Goal: Information Seeking & Learning: Find specific fact

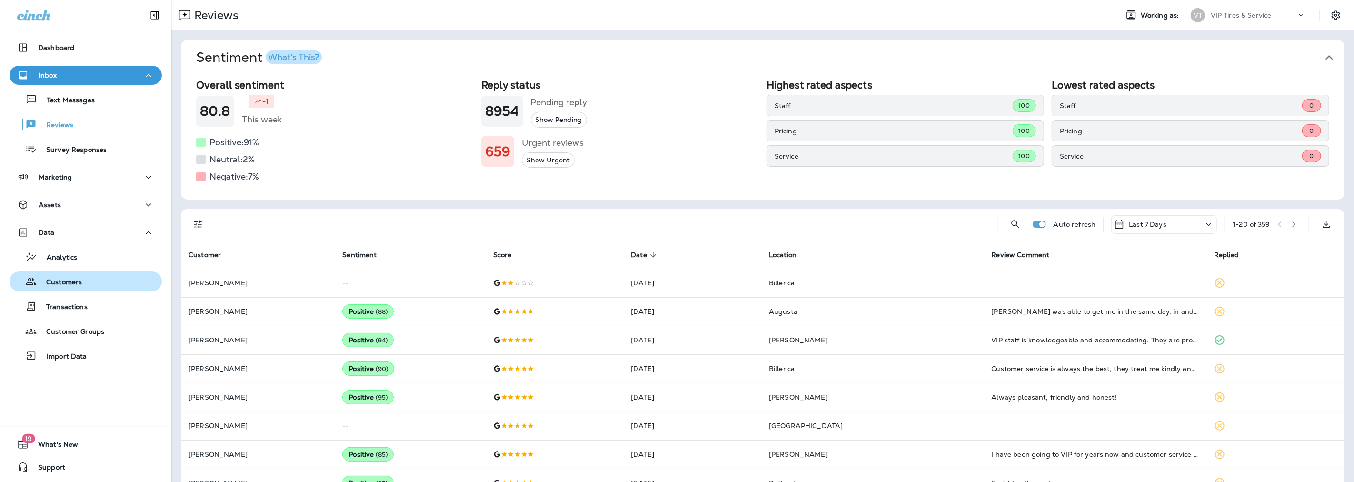
click at [47, 283] on p "Customers" at bounding box center [59, 282] width 45 height 9
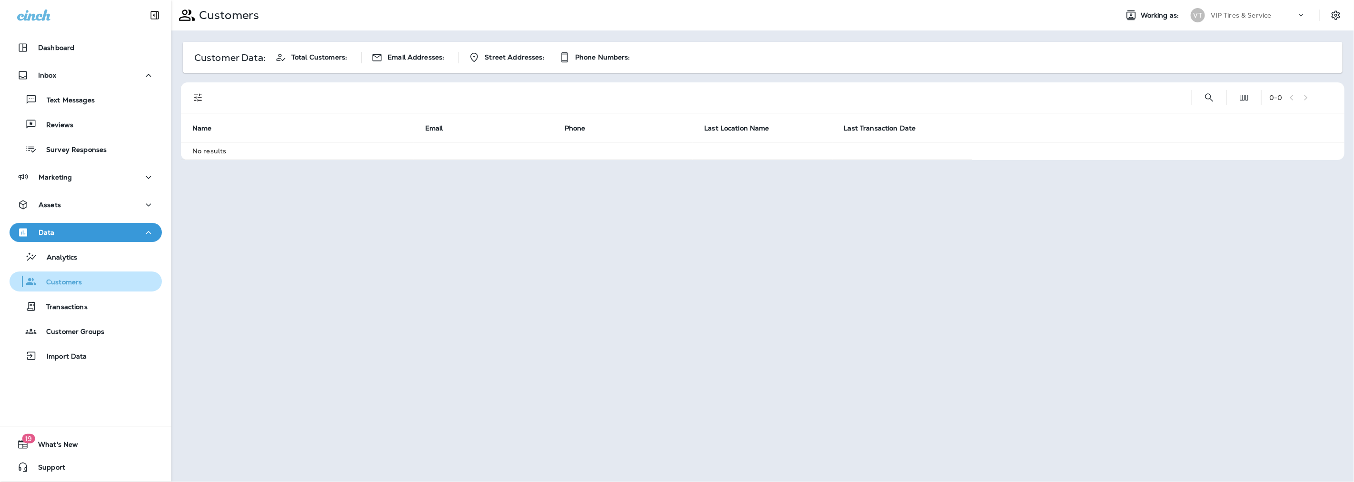
click at [69, 280] on p "Customers" at bounding box center [59, 282] width 45 height 9
click at [1207, 98] on icon "Search Customers" at bounding box center [1208, 97] width 11 height 11
click at [1131, 97] on input "text" at bounding box center [1159, 96] width 99 height 25
type input "****"
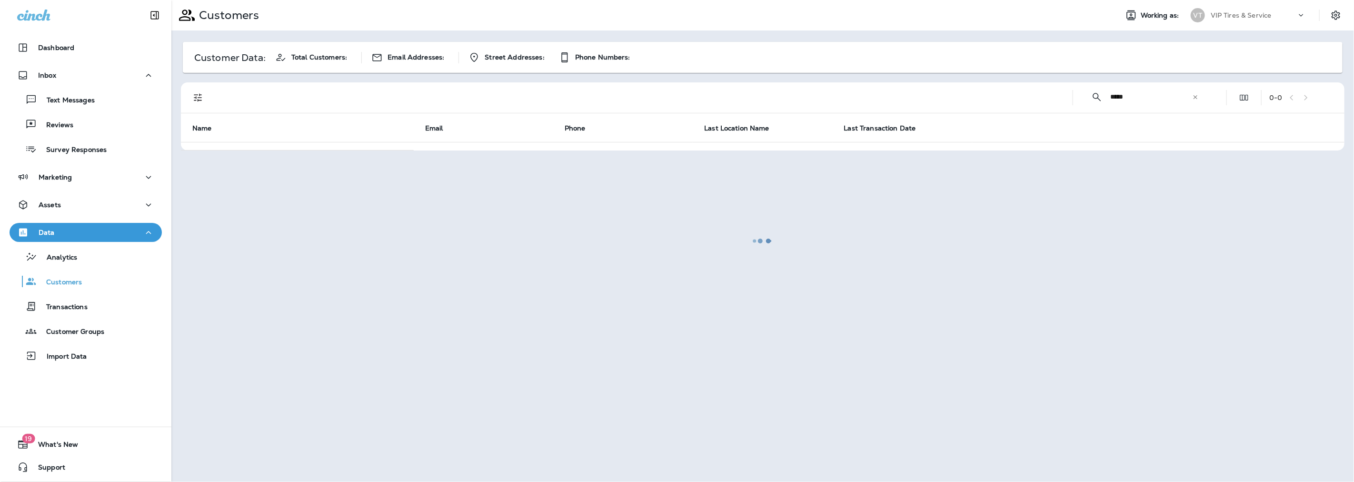
click at [200, 94] on div at bounding box center [762, 241] width 1181 height 480
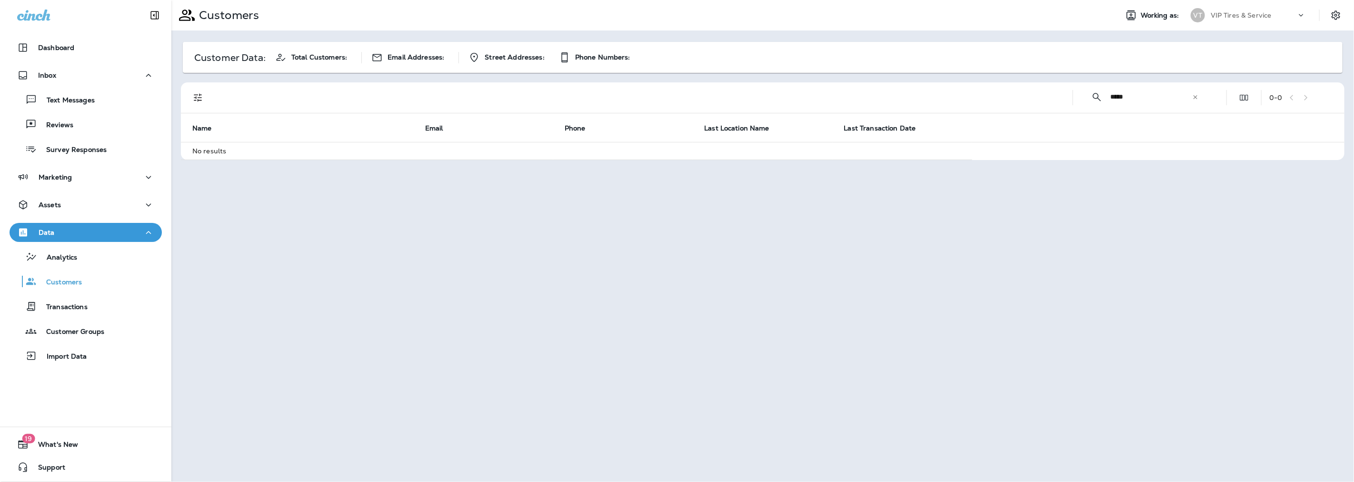
click at [1171, 92] on input "****" at bounding box center [1151, 96] width 82 height 25
click at [198, 100] on icon "Filters" at bounding box center [198, 98] width 8 height 8
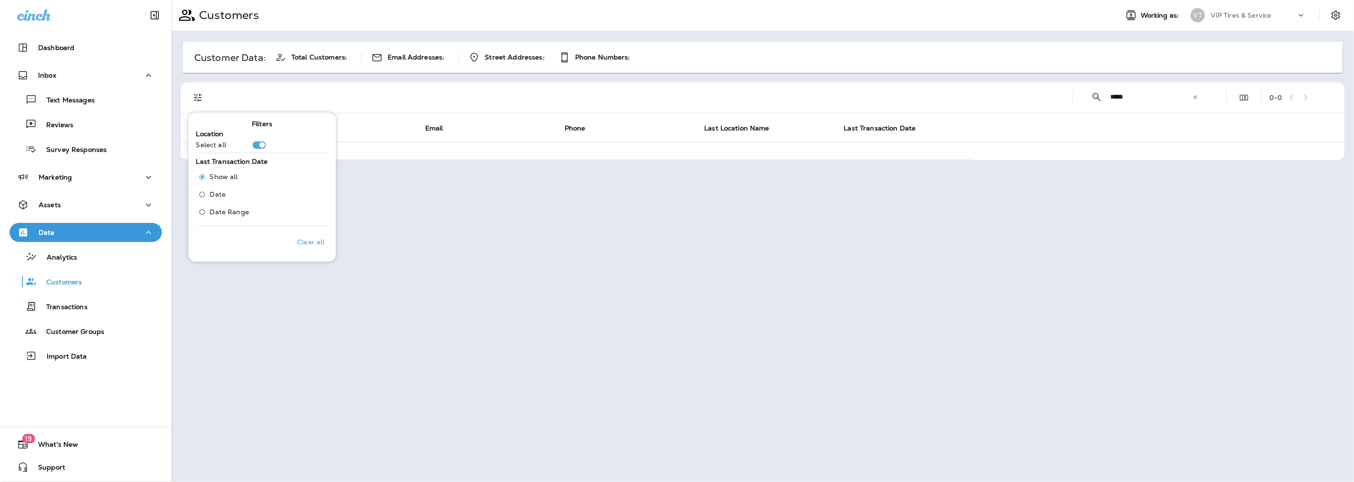
click at [484, 165] on div "Customer Data: Total Customers: Email Addresses: Street Addresses: Phone Number…" at bounding box center [762, 99] width 1182 height 139
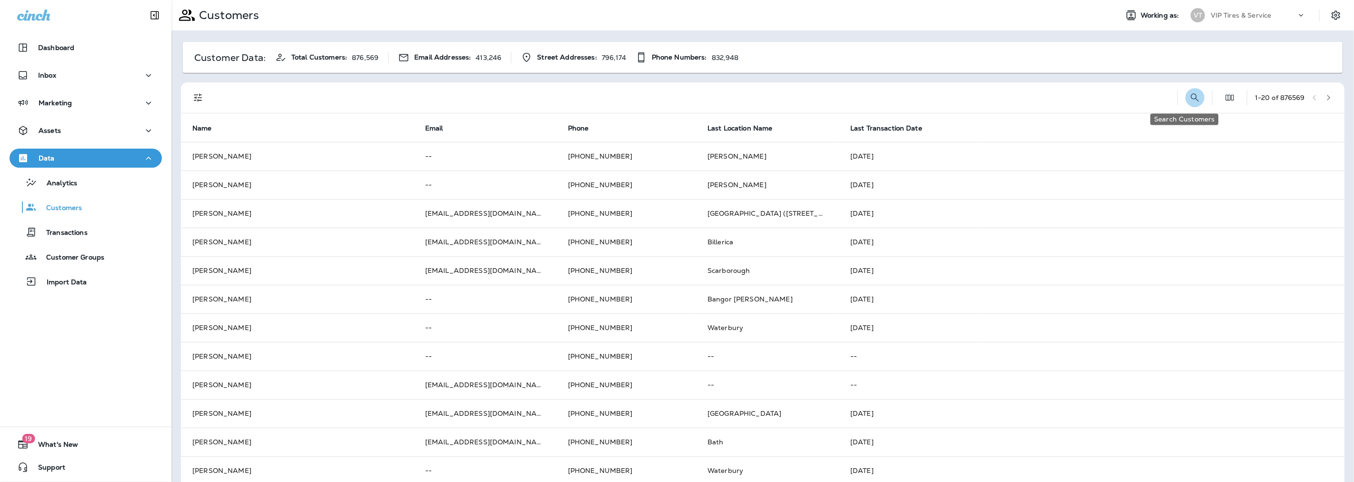
click at [1189, 94] on icon "Search Customers" at bounding box center [1194, 97] width 11 height 11
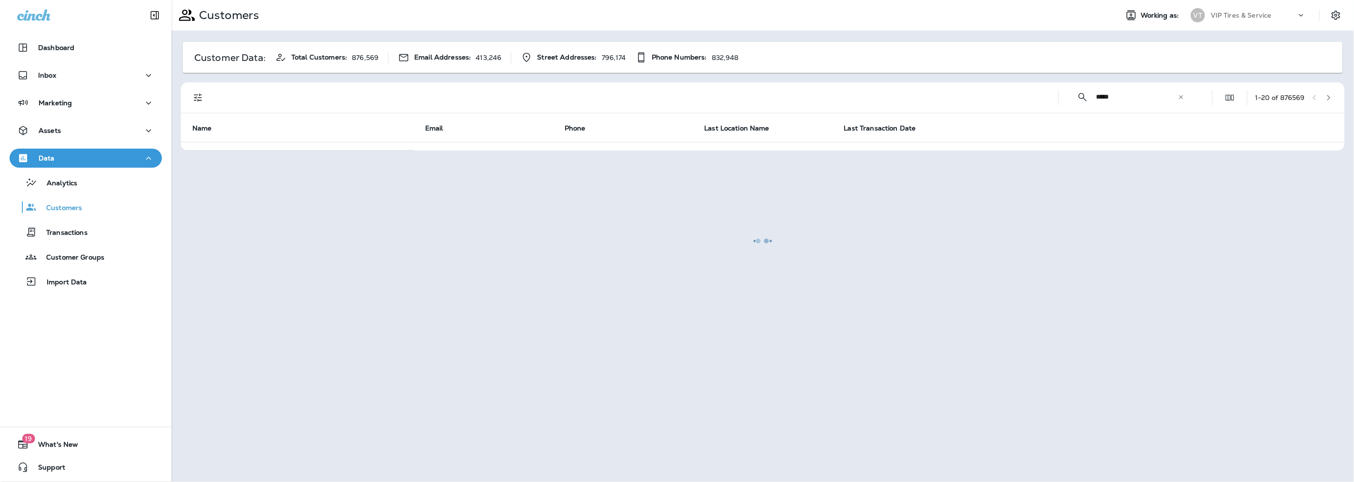
type input "****"
click at [202, 97] on div at bounding box center [762, 241] width 1181 height 480
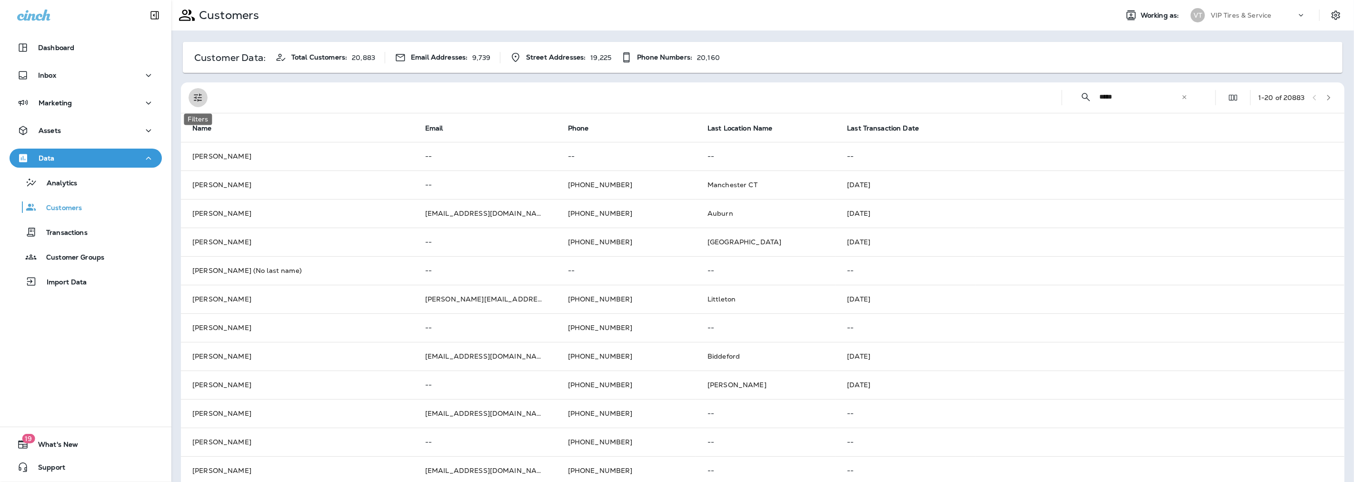
click at [197, 96] on icon "Filters" at bounding box center [197, 97] width 11 height 11
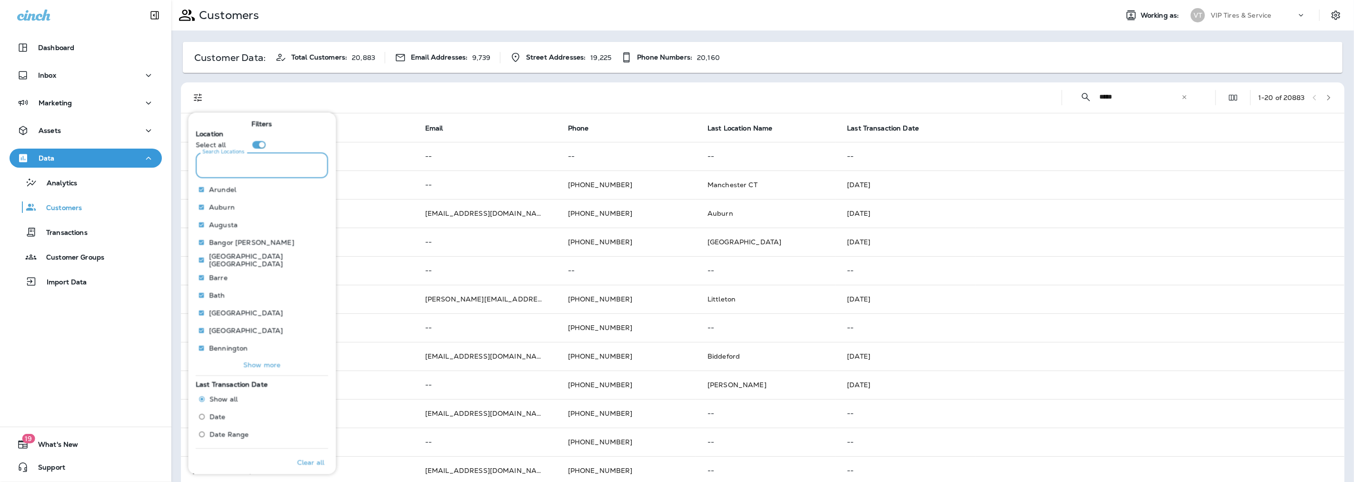
click at [221, 168] on input "Search Locations" at bounding box center [262, 165] width 132 height 25
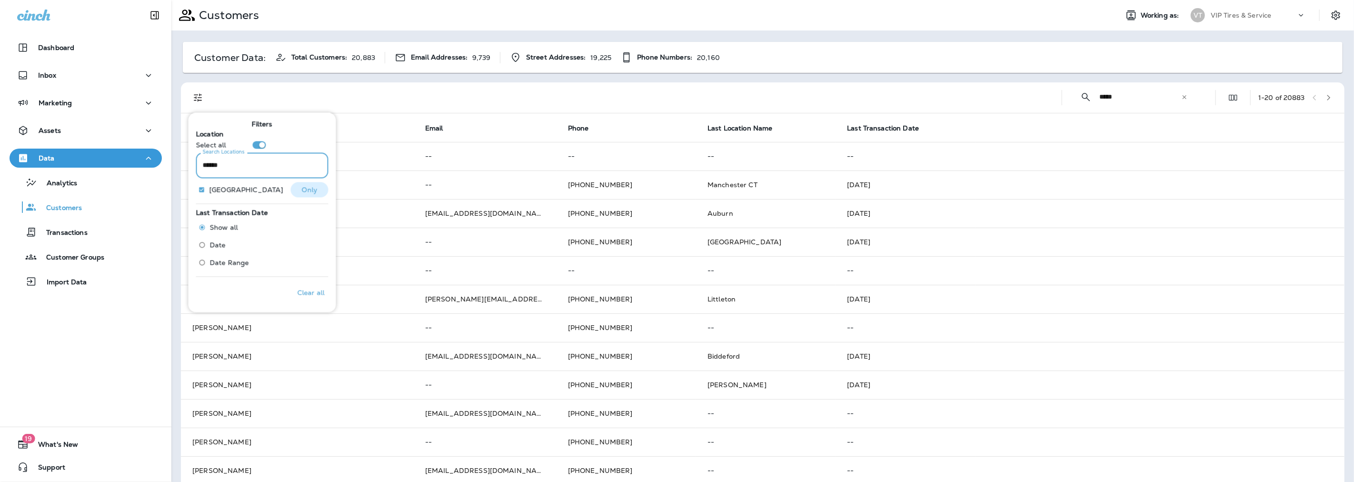
type input "******"
click at [302, 186] on p "Only" at bounding box center [310, 190] width 16 height 8
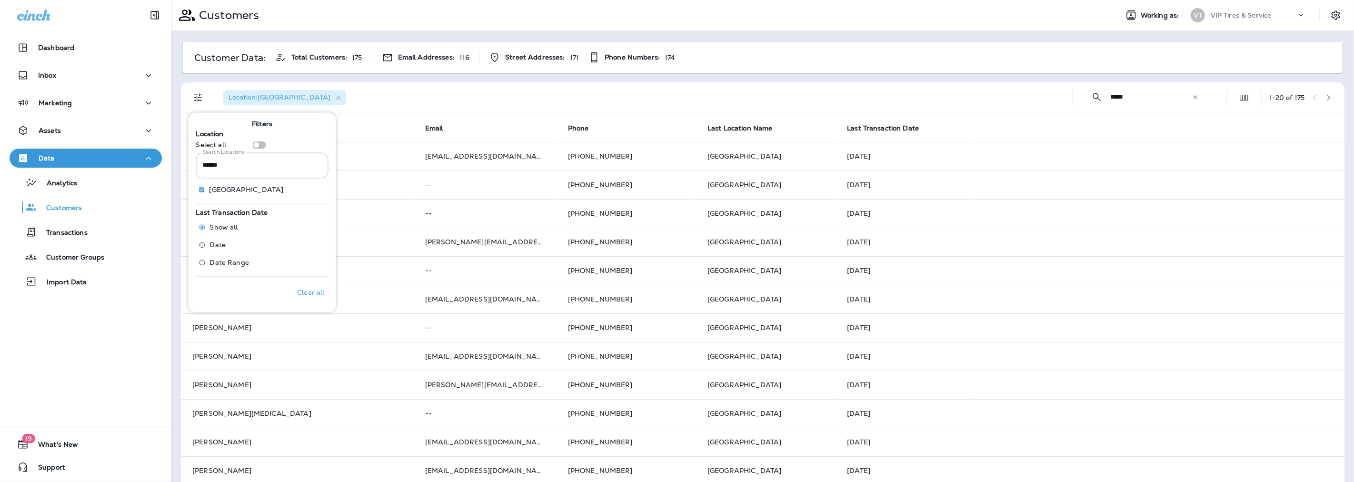
click at [343, 88] on div "Location : [GEOGRAPHIC_DATA]" at bounding box center [640, 97] width 850 height 30
click at [874, 129] on span "Last Transaction Date" at bounding box center [883, 128] width 72 height 8
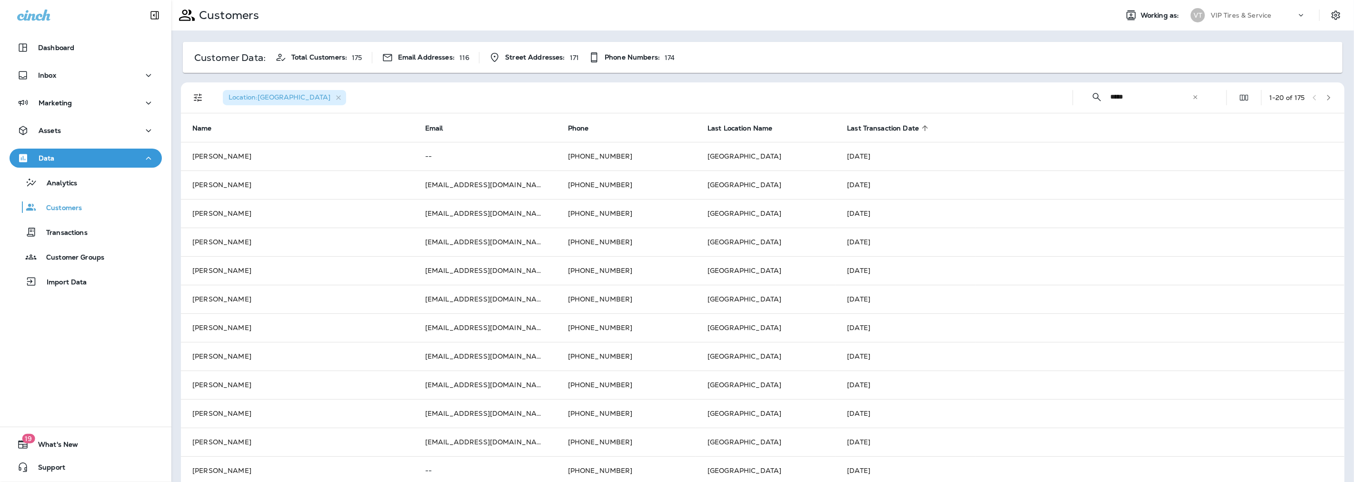
click at [874, 129] on span "Last Transaction Date" at bounding box center [883, 128] width 72 height 8
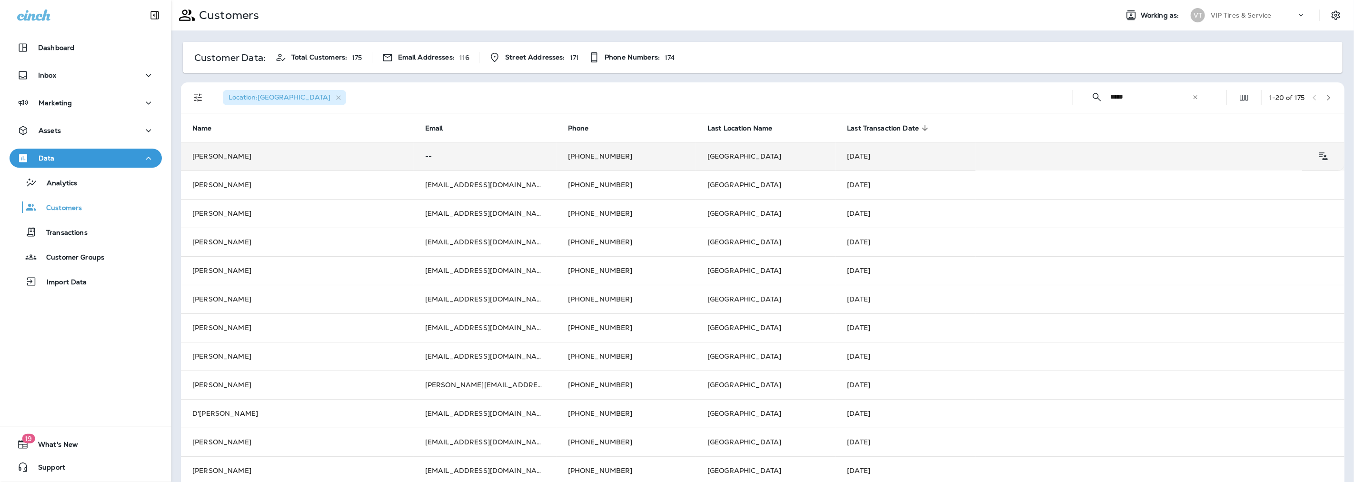
click at [241, 160] on td "[PERSON_NAME]" at bounding box center [297, 156] width 233 height 29
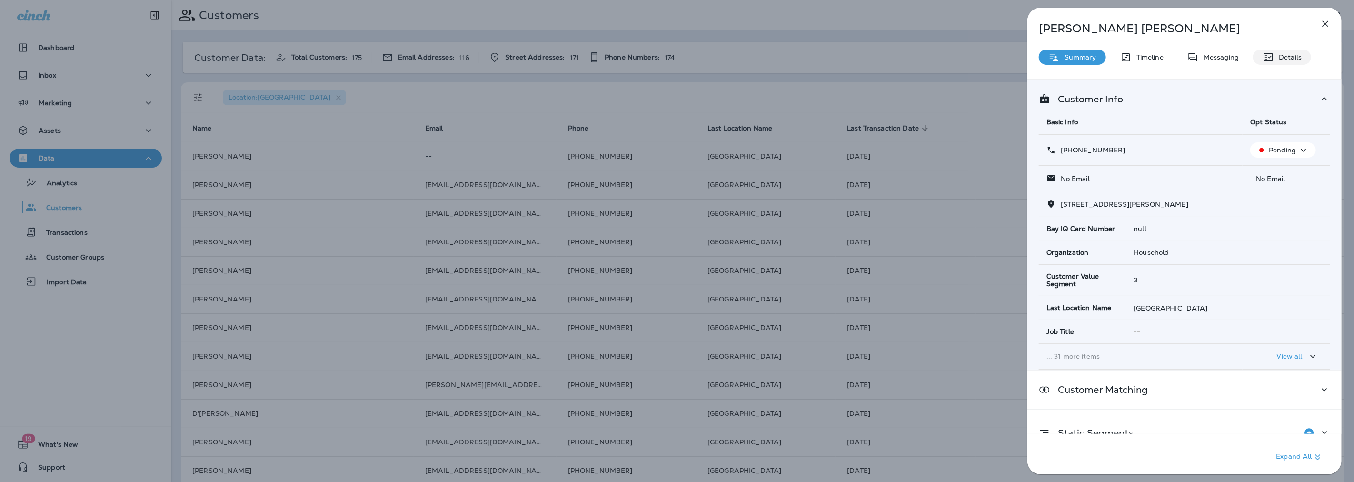
click at [1293, 59] on p "Details" at bounding box center [1288, 57] width 28 height 8
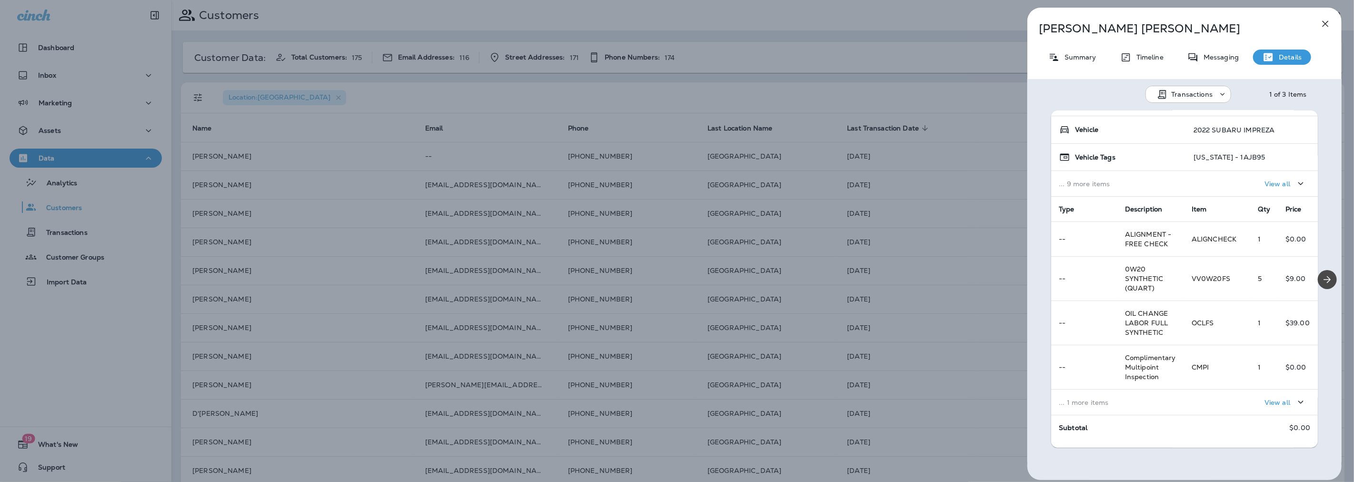
scroll to position [106, 0]
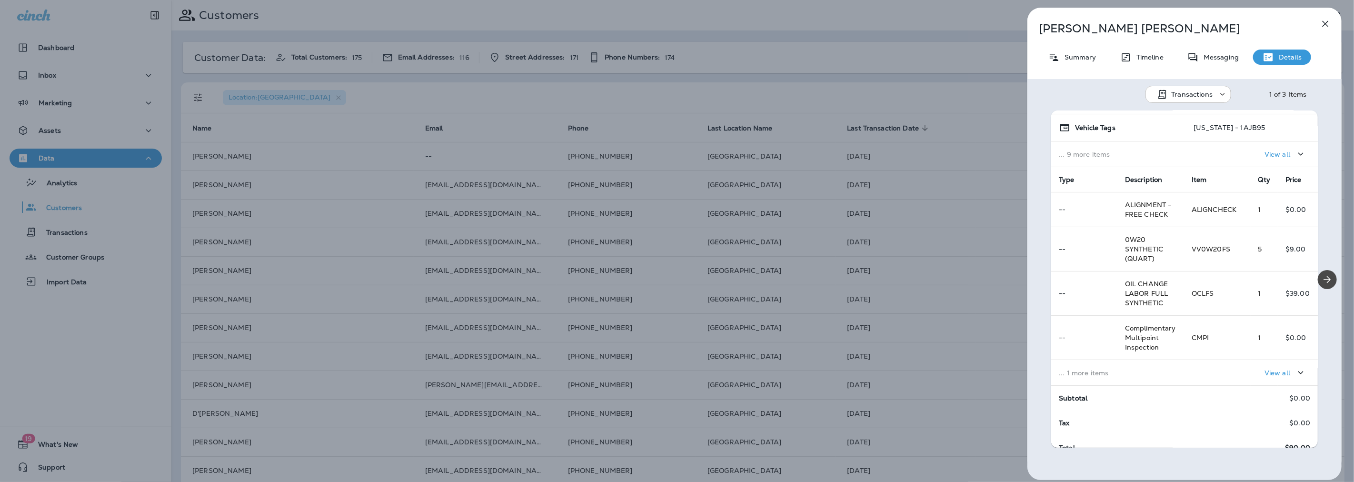
click at [1196, 377] on div "View all" at bounding box center [1251, 373] width 119 height 18
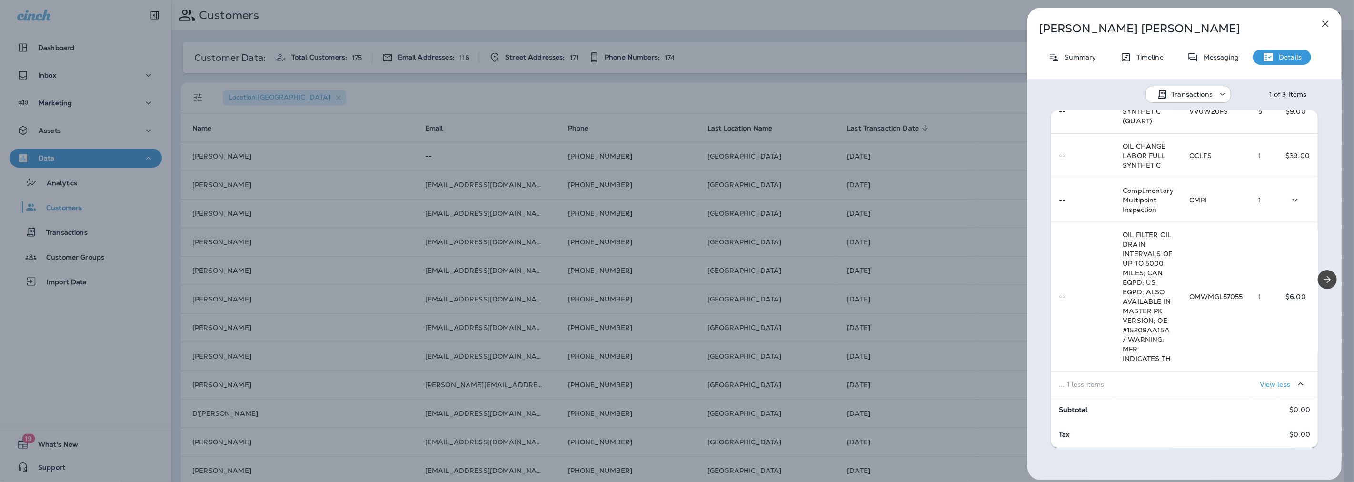
scroll to position [267, 0]
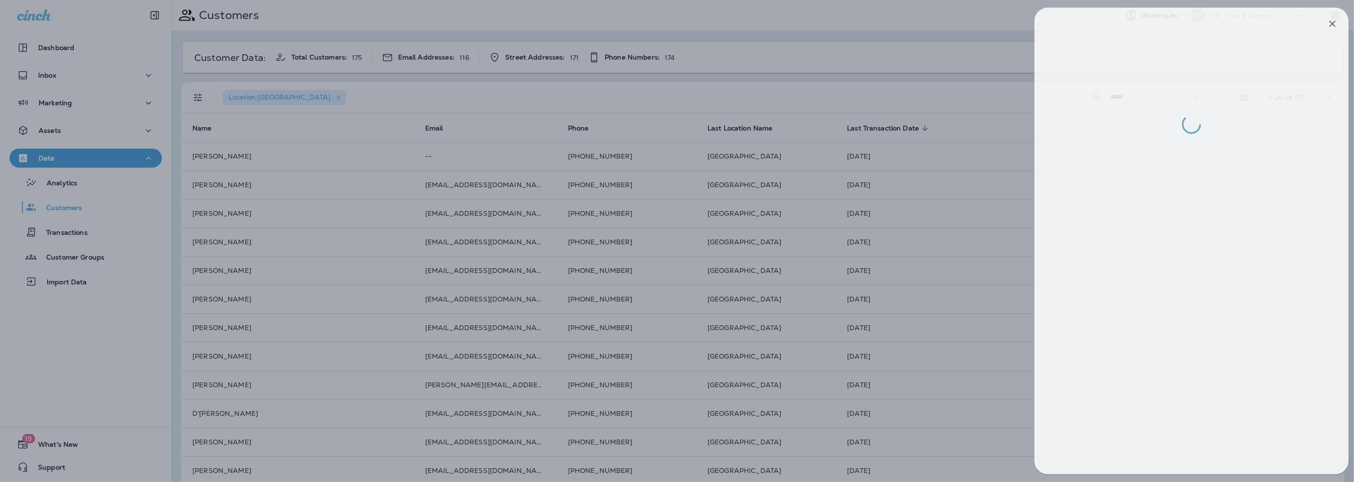
click at [275, 222] on div at bounding box center [684, 241] width 1354 height 482
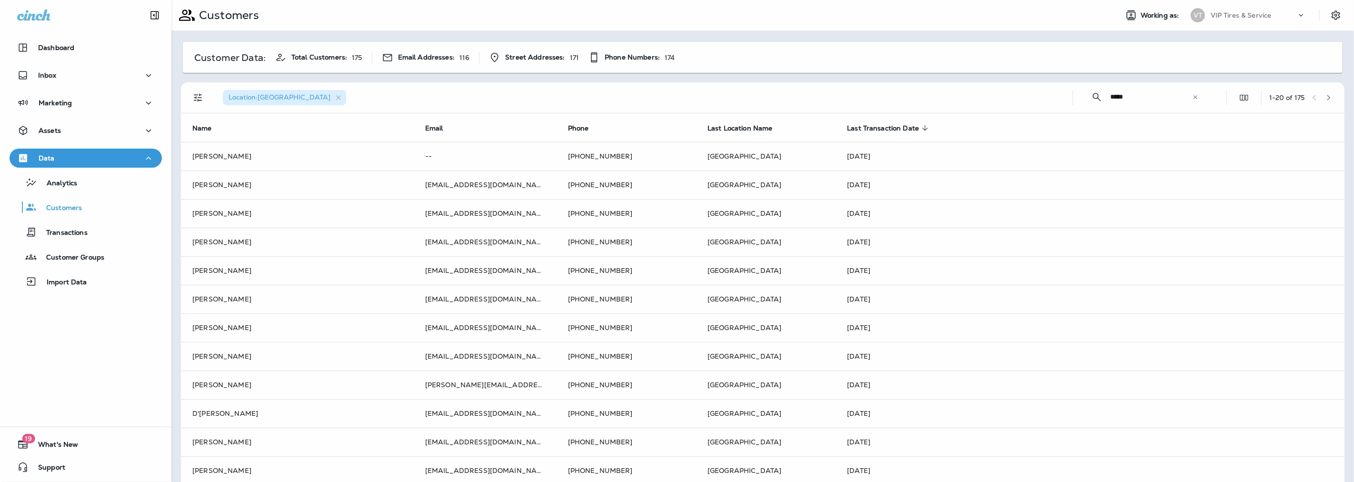
click at [201, 182] on div at bounding box center [725, 241] width 1354 height 482
click at [230, 180] on td "[PERSON_NAME]" at bounding box center [297, 184] width 233 height 29
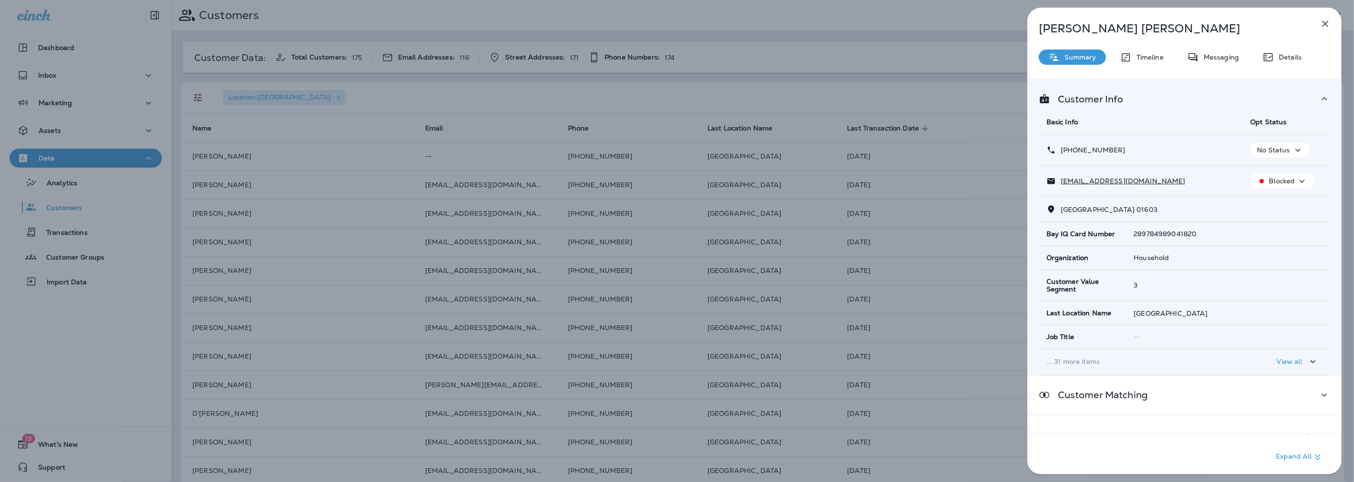
click at [1279, 54] on p "Details" at bounding box center [1288, 57] width 28 height 8
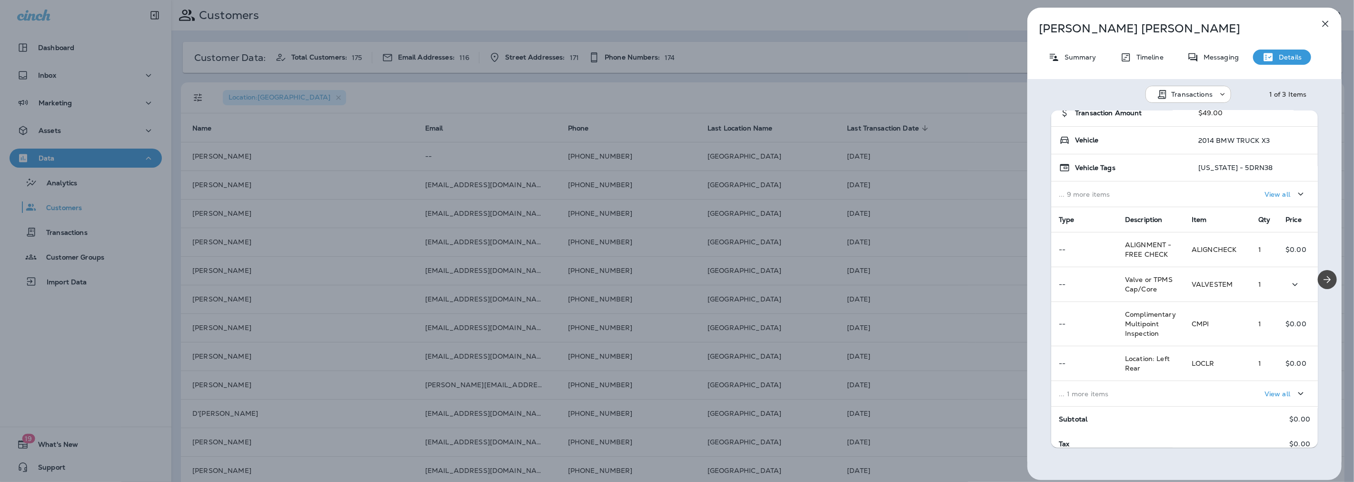
scroll to position [99, 0]
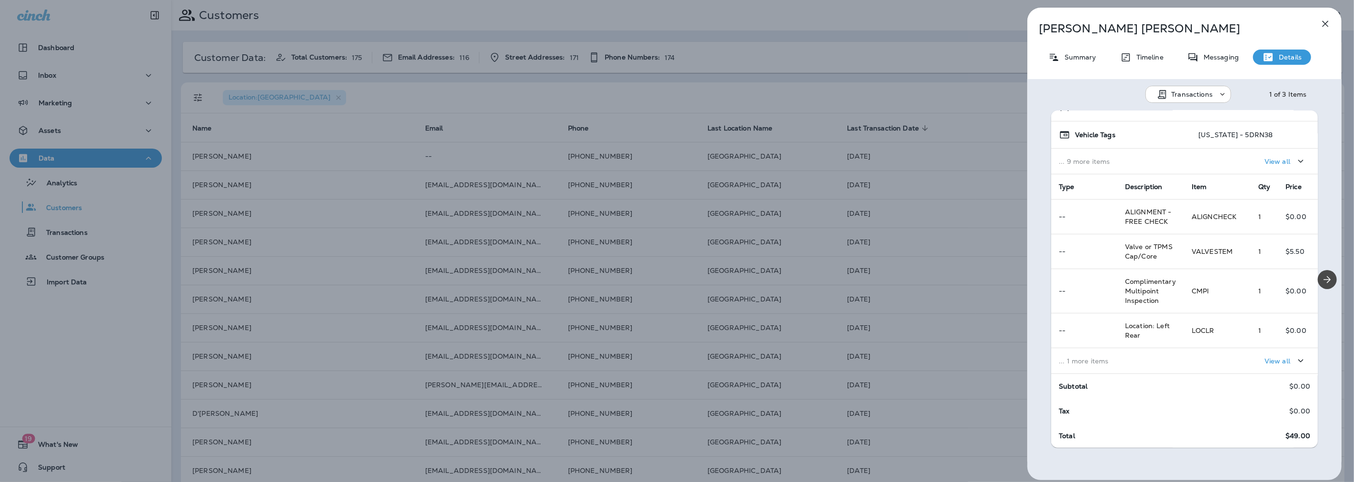
click at [1195, 368] on div "View all" at bounding box center [1251, 361] width 119 height 18
click at [174, 266] on div "[PERSON_NAME] Summary Timeline Messaging Details Transactions 1 of 3 Items Loca…" at bounding box center [677, 241] width 1354 height 482
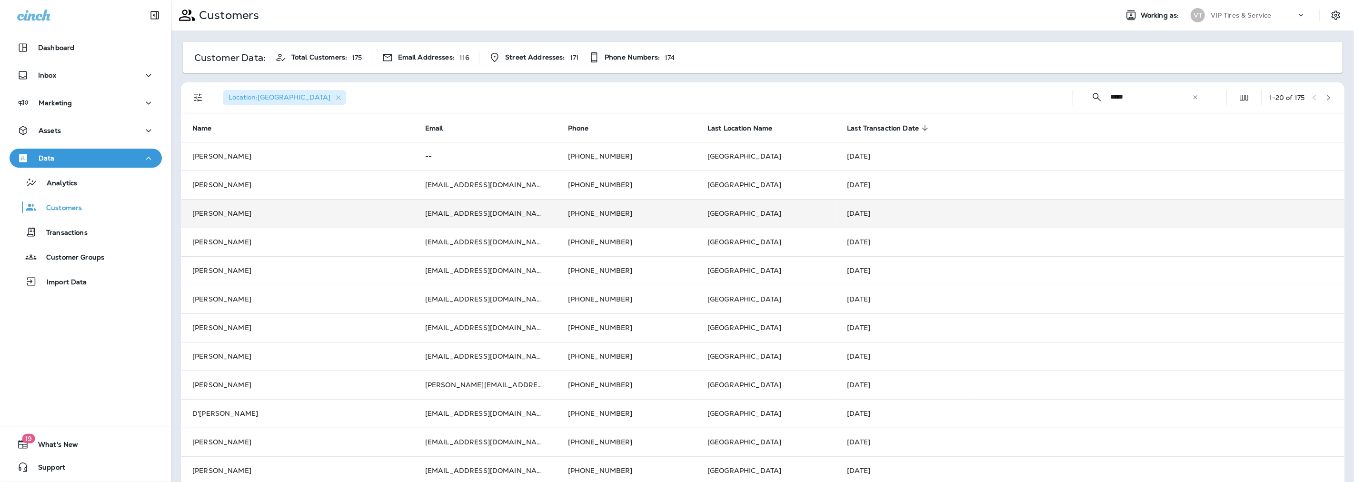
click at [234, 207] on td "[PERSON_NAME]" at bounding box center [297, 213] width 233 height 29
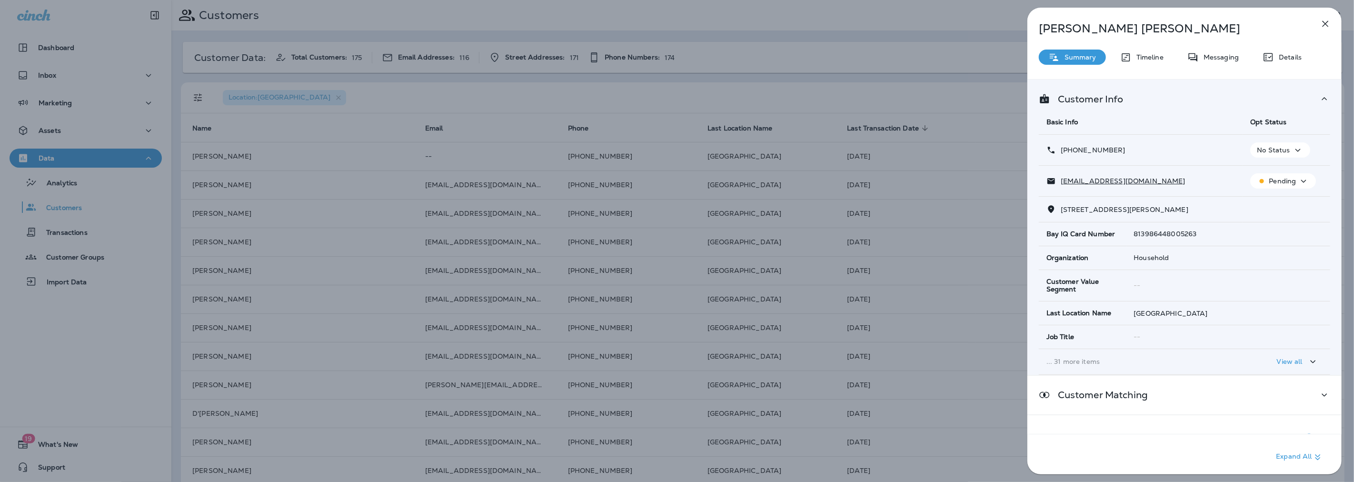
click at [1279, 67] on div "[PERSON_NAME] Summary Timeline Messaging Details Customer Info Basic Info Opt S…" at bounding box center [1184, 244] width 314 height 472
click at [1279, 54] on p "Details" at bounding box center [1288, 57] width 28 height 8
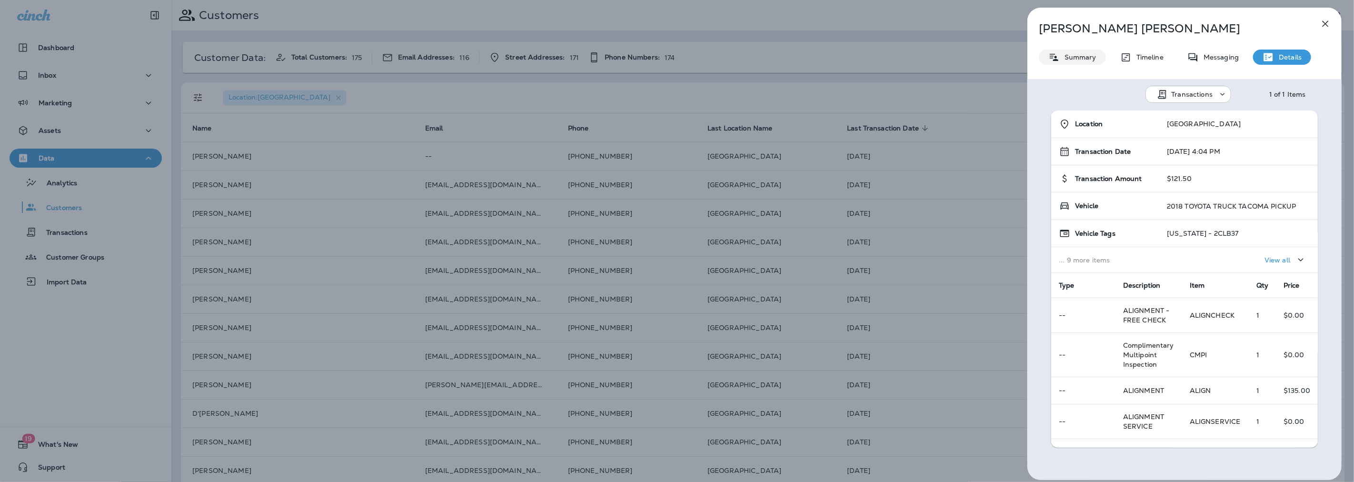
click at [1077, 60] on p "Summary" at bounding box center [1078, 57] width 37 height 8
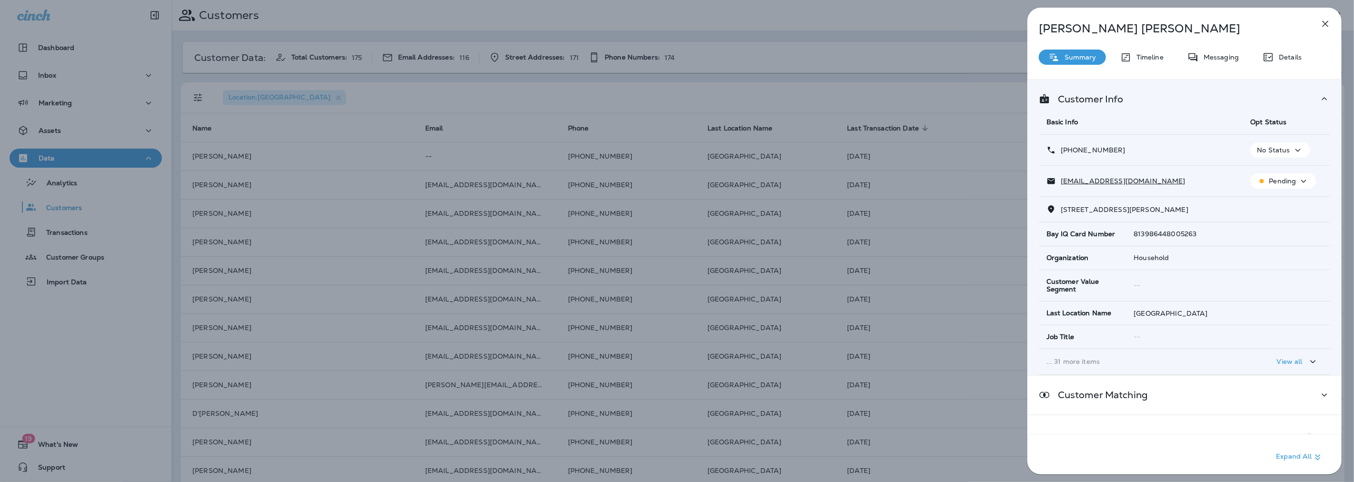
drag, startPoint x: 1117, startPoint y: 149, endPoint x: 1069, endPoint y: 152, distance: 48.6
click at [1069, 152] on div "[PHONE_NUMBER]" at bounding box center [1140, 150] width 189 height 10
copy p "[PHONE_NUMBER]"
click at [1224, 58] on p "Messaging" at bounding box center [1219, 57] width 40 height 8
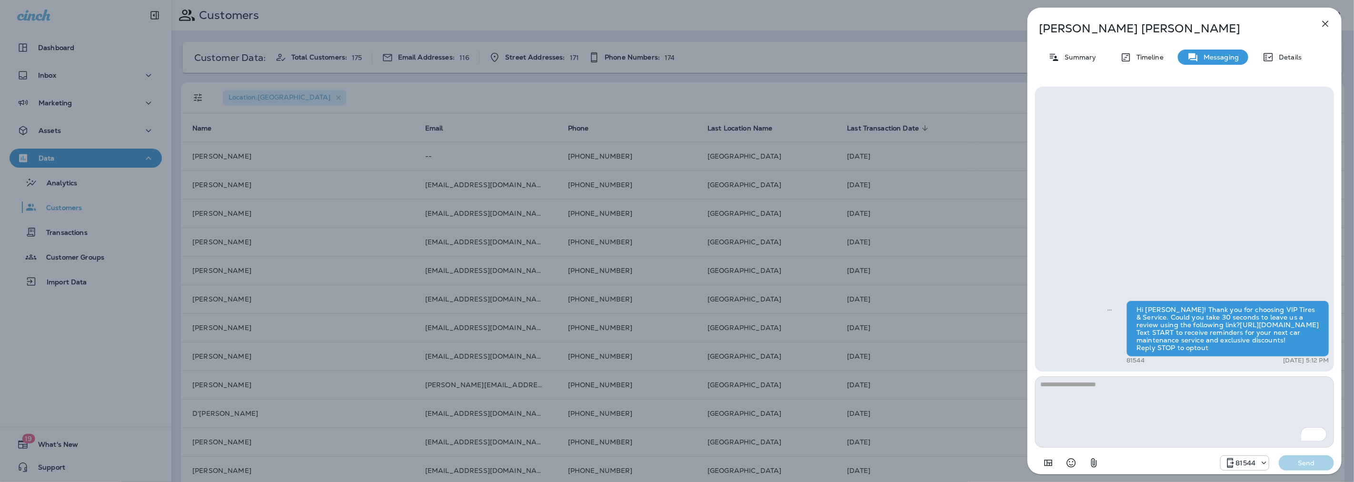
click at [1133, 48] on div "[PERSON_NAME] Summary Timeline Messaging Details Hi [PERSON_NAME]! Thank you fo…" at bounding box center [1184, 244] width 314 height 472
click at [1134, 58] on p "Timeline" at bounding box center [1148, 57] width 32 height 8
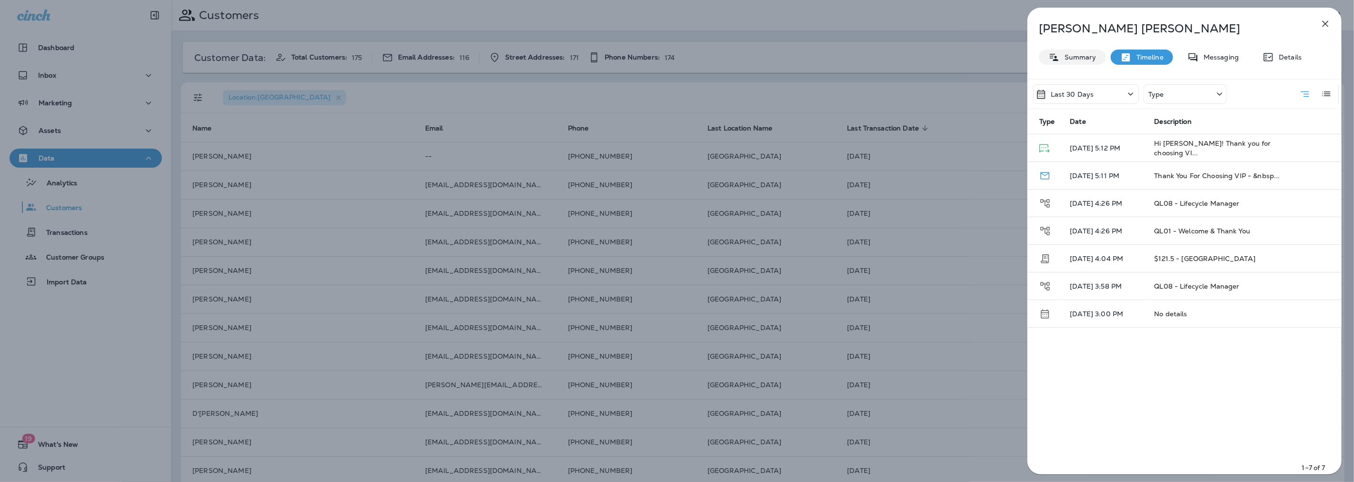
click at [1062, 51] on div "Summary" at bounding box center [1072, 57] width 67 height 15
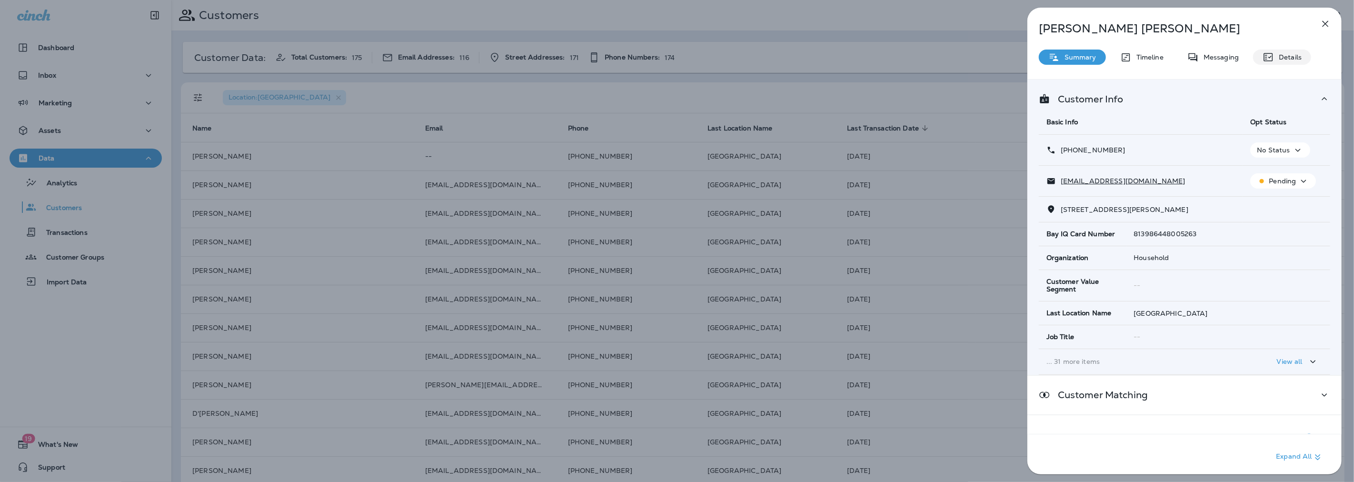
click at [1297, 58] on p "Details" at bounding box center [1288, 57] width 28 height 8
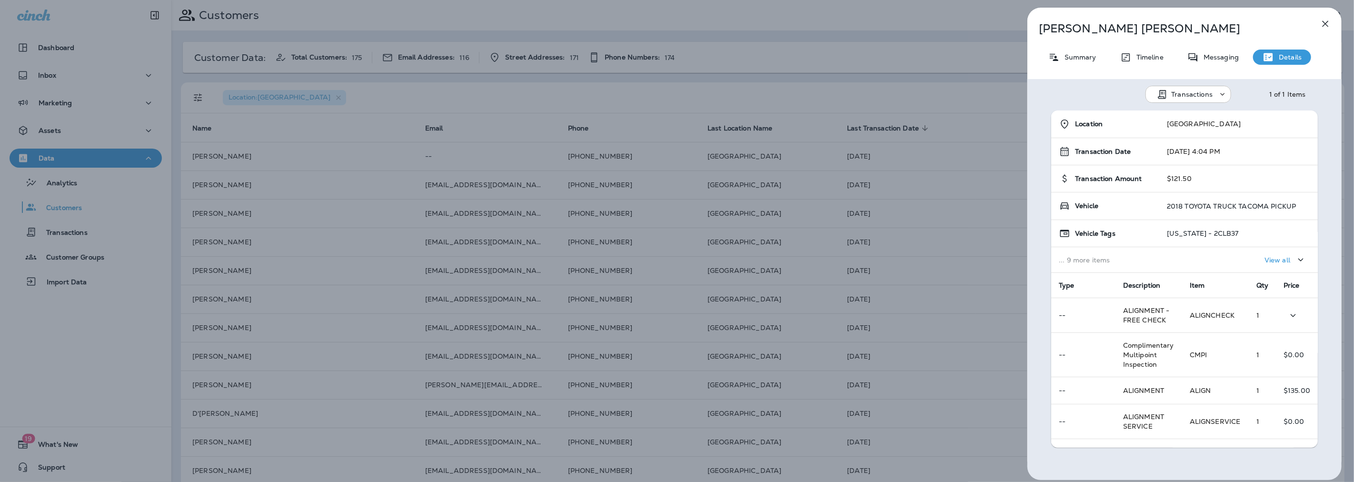
scroll to position [65, 0]
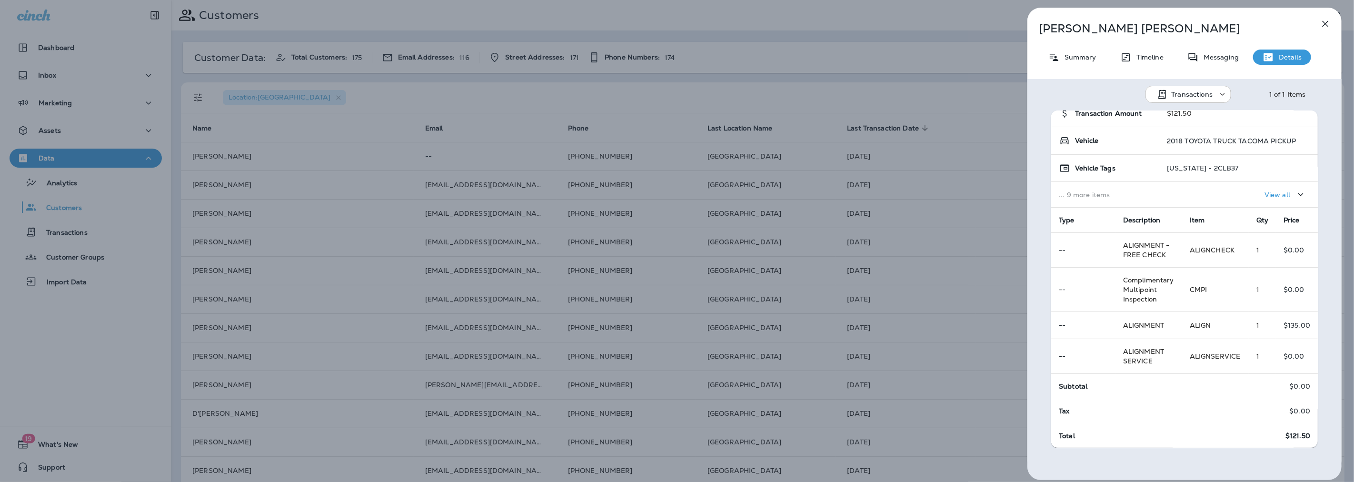
click at [1324, 25] on icon "button" at bounding box center [1325, 24] width 6 height 6
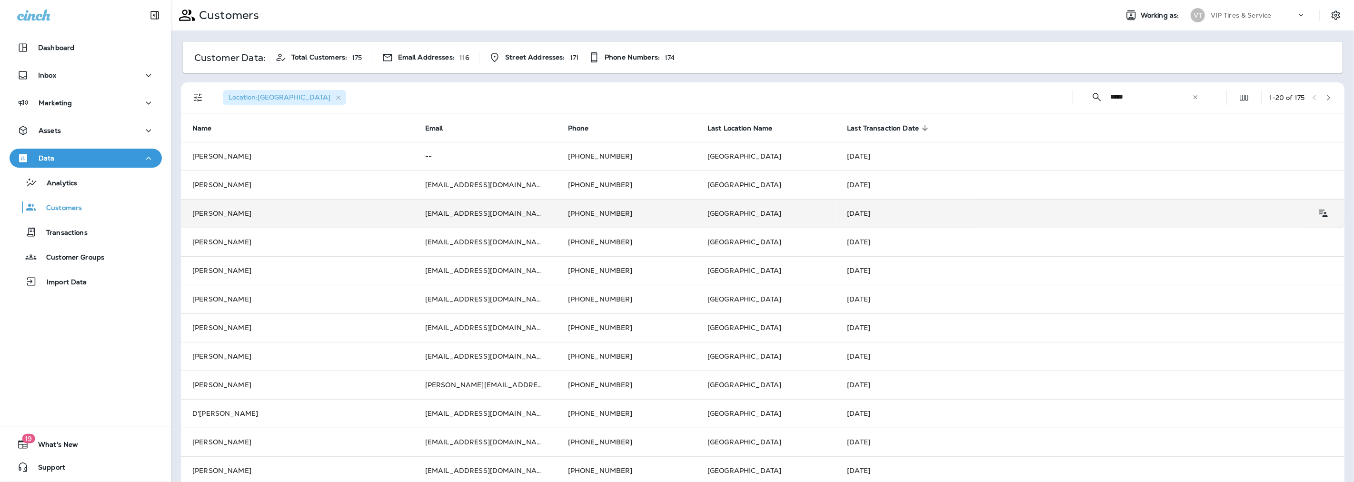
click at [203, 213] on td "[PERSON_NAME]" at bounding box center [297, 213] width 233 height 29
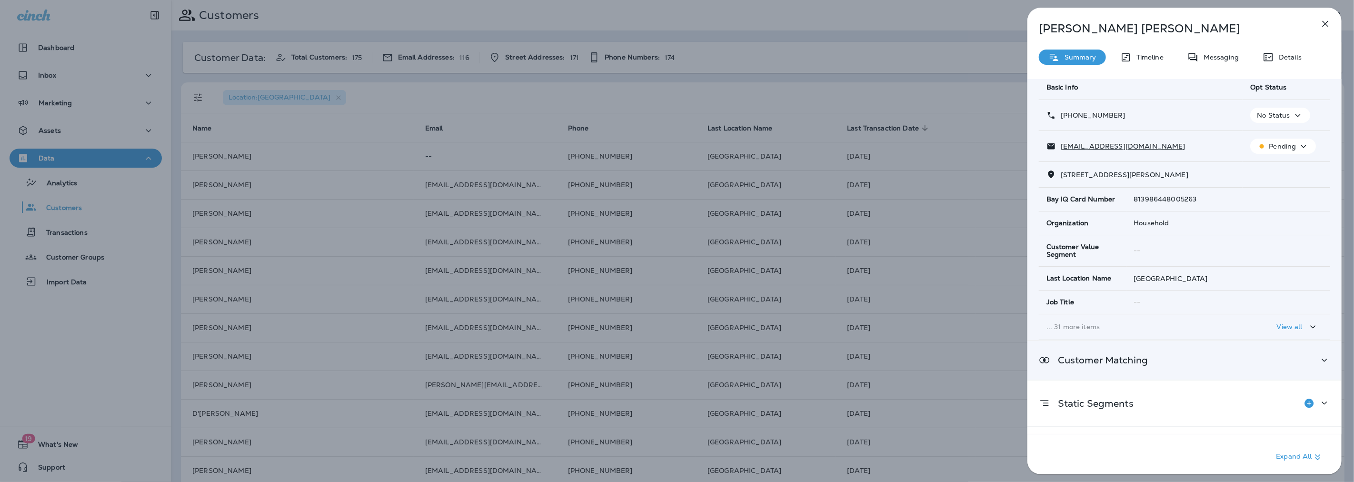
scroll to position [68, 0]
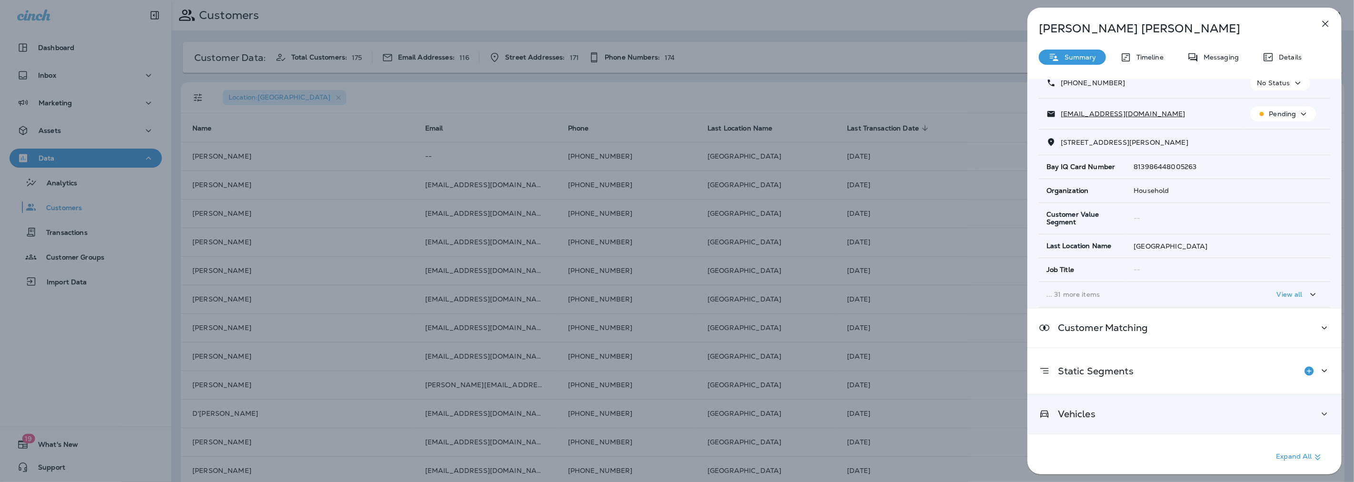
click at [1102, 417] on div "Vehicles" at bounding box center [1184, 414] width 291 height 12
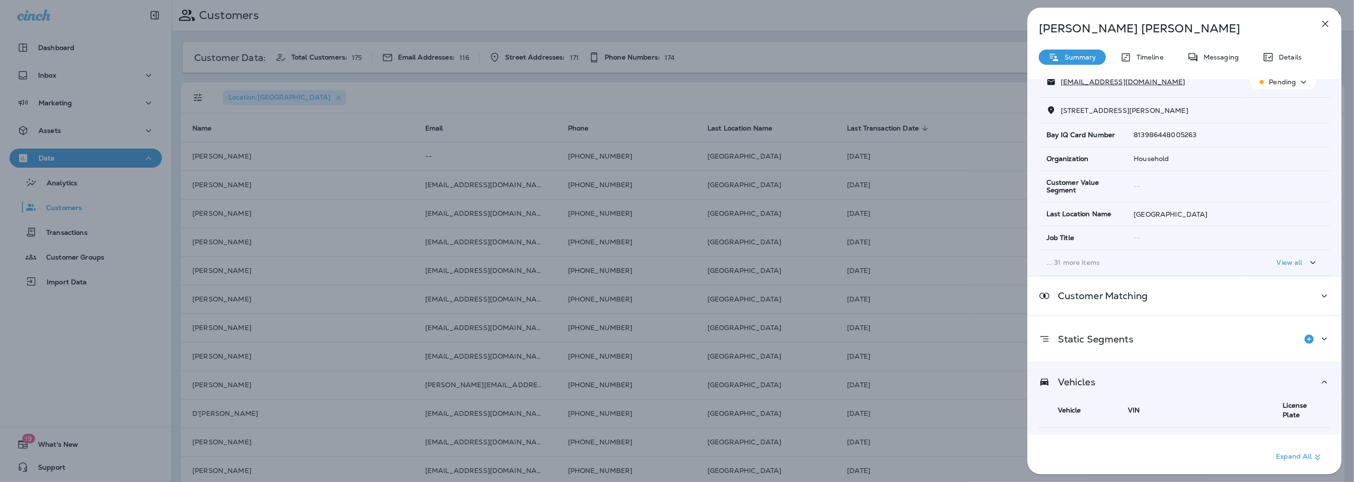
scroll to position [115, 0]
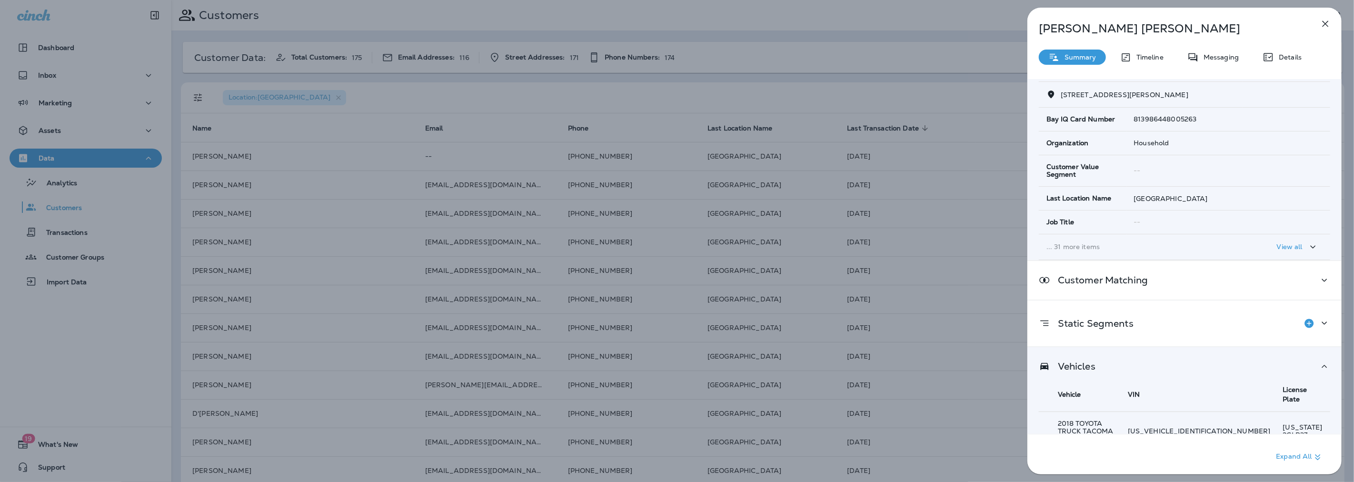
click at [1322, 25] on icon "button" at bounding box center [1325, 23] width 11 height 11
